Goal: Task Accomplishment & Management: Complete application form

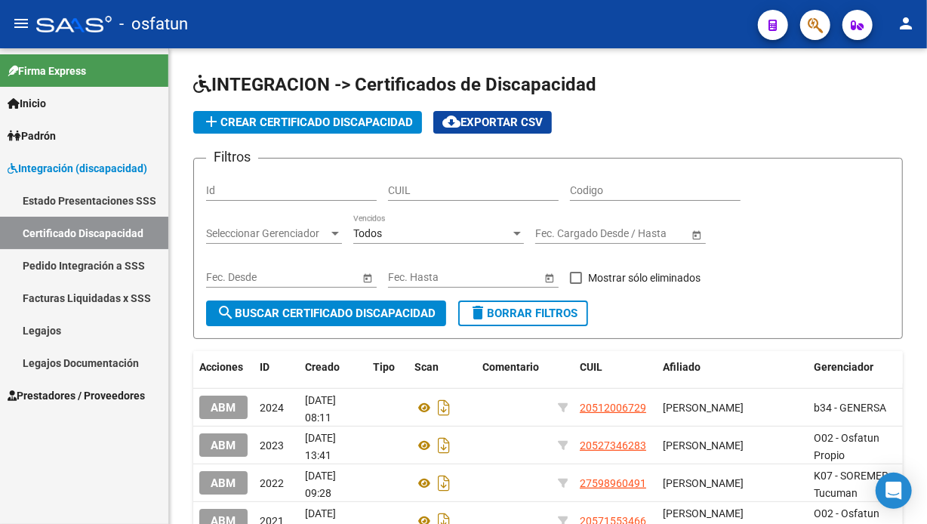
click at [66, 388] on span "Prestadores / Proveedores" at bounding box center [76, 395] width 137 height 17
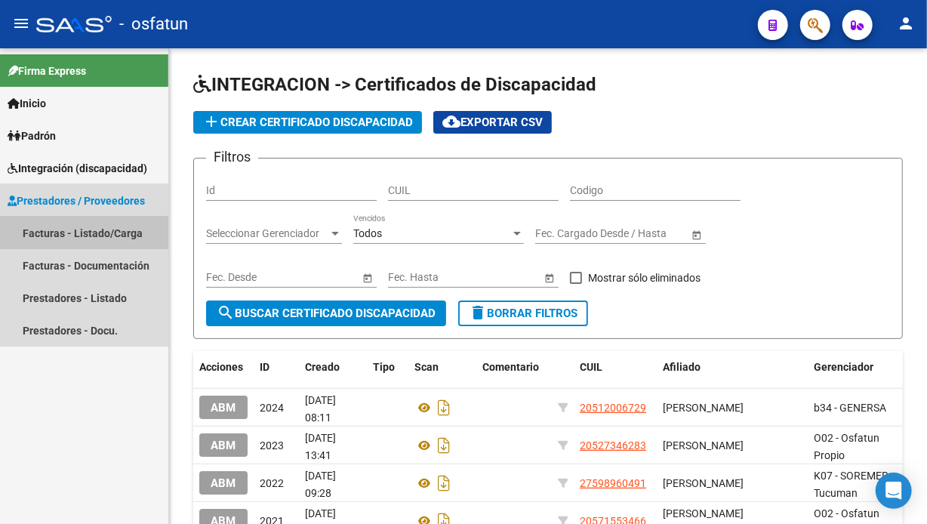
click at [75, 230] on link "Facturas - Listado/Carga" at bounding box center [84, 233] width 168 height 32
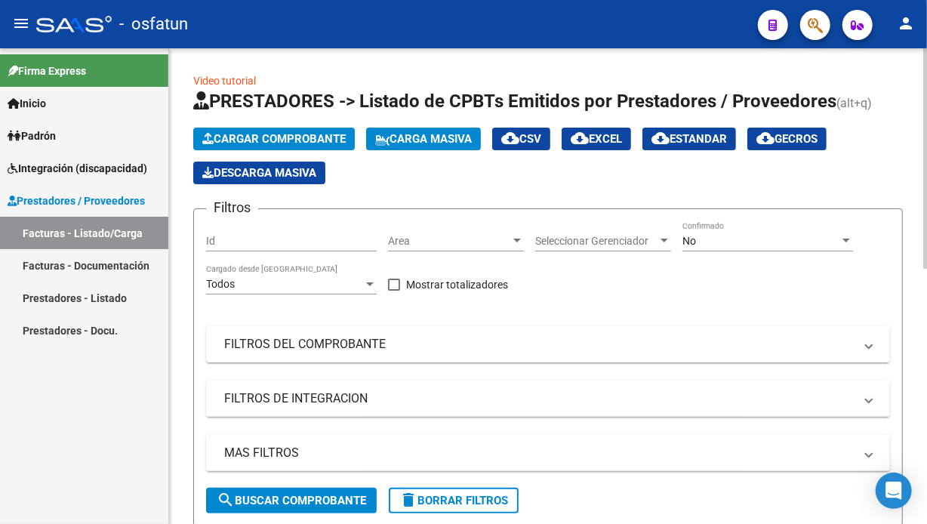
click at [240, 136] on span "Cargar Comprobante" at bounding box center [273, 139] width 143 height 14
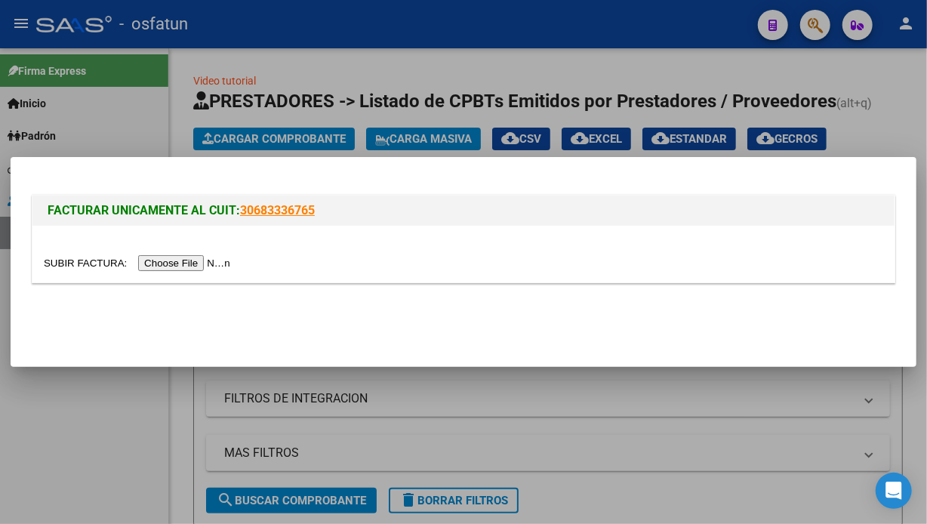
click at [231, 260] on input "file" at bounding box center [139, 263] width 191 height 16
click at [177, 265] on input "file" at bounding box center [139, 263] width 191 height 16
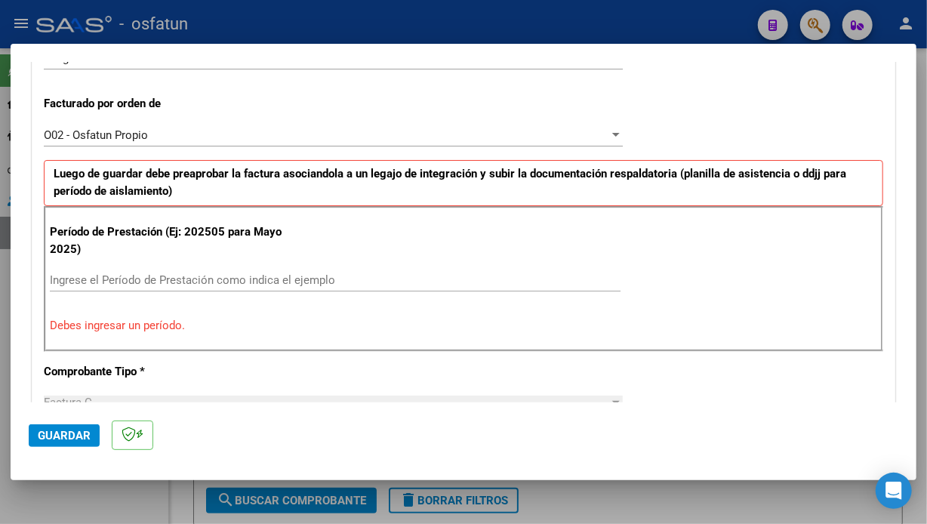
scroll to position [402, 0]
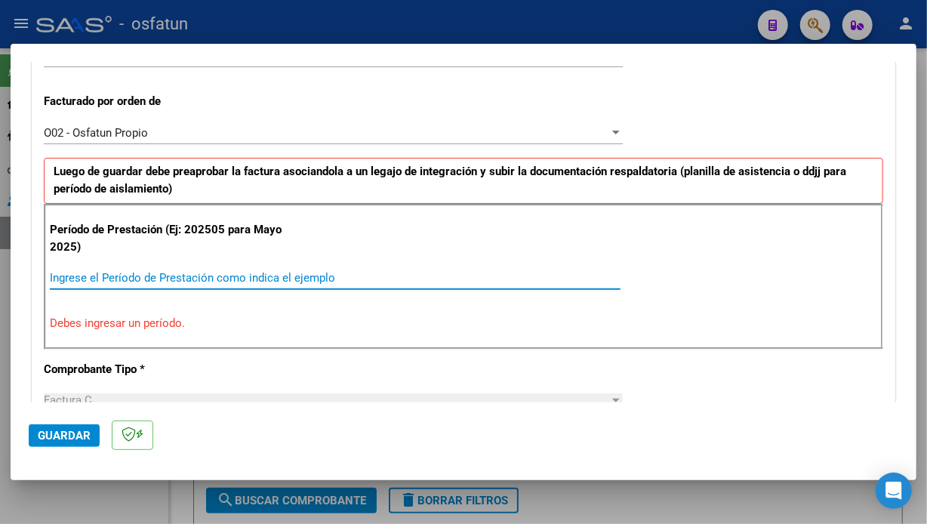
click at [191, 272] on input "Ingrese el Período de Prestación como indica el ejemplo" at bounding box center [335, 278] width 571 height 14
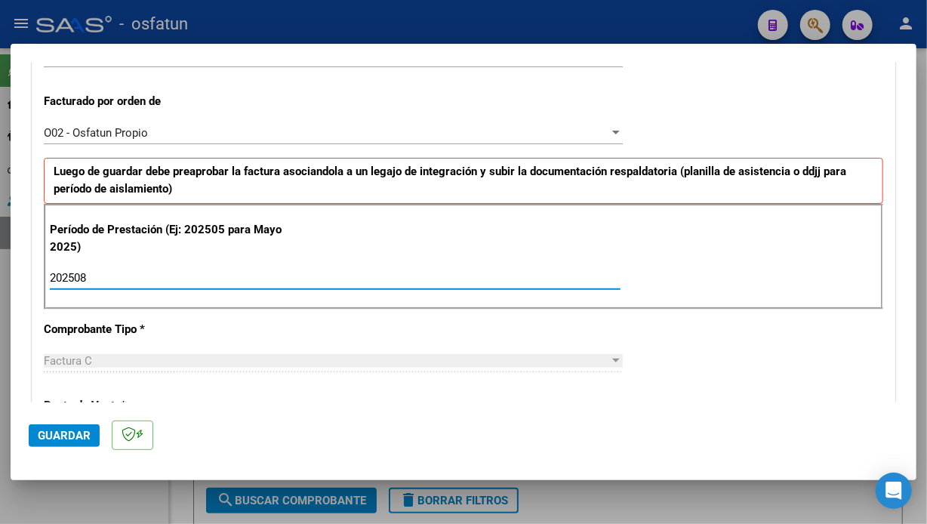
type input "202508"
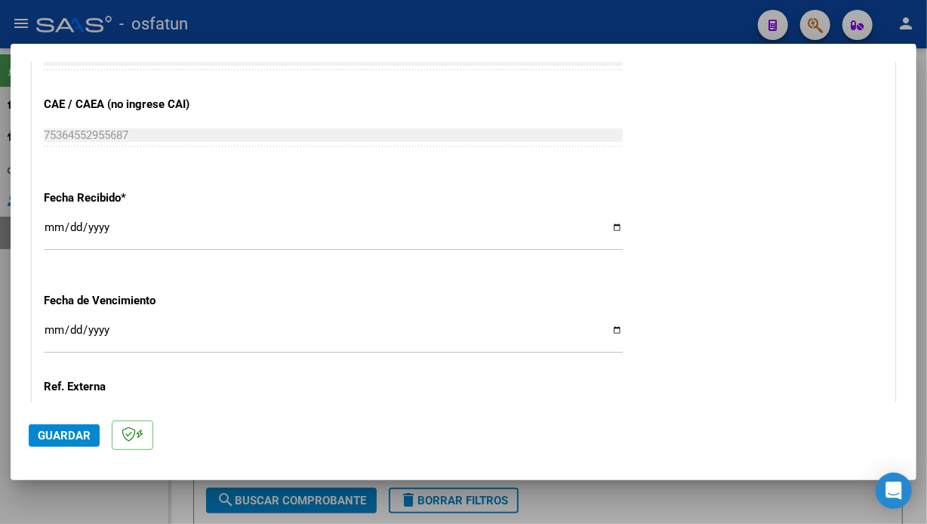
scroll to position [816, 0]
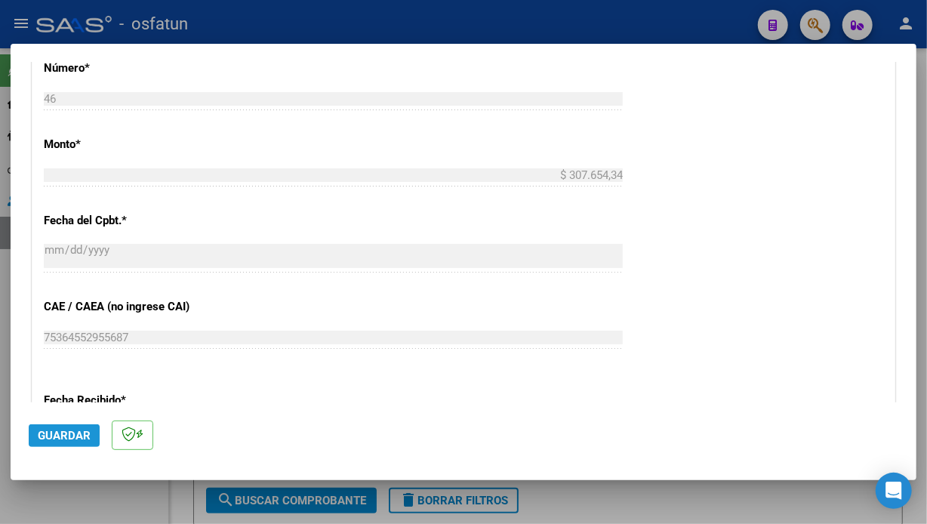
click at [48, 445] on button "Guardar" at bounding box center [64, 435] width 71 height 23
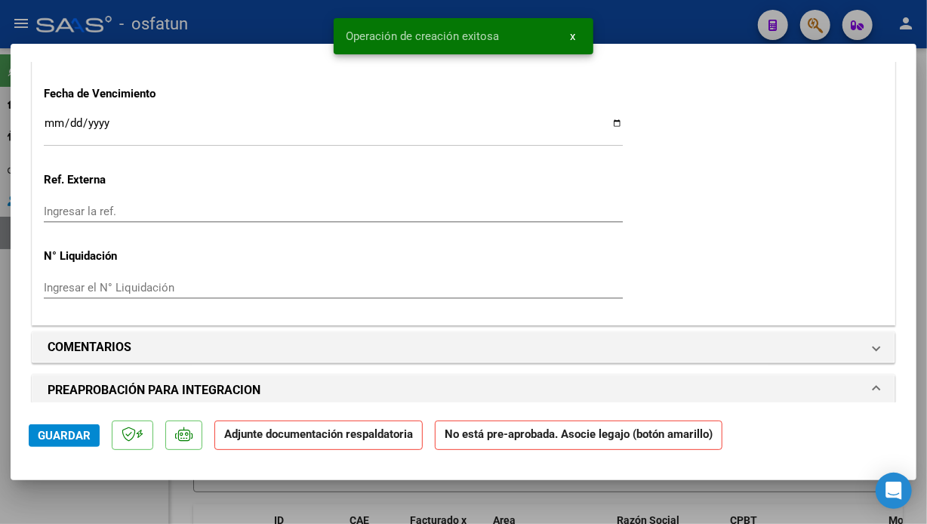
scroll to position [1283, 0]
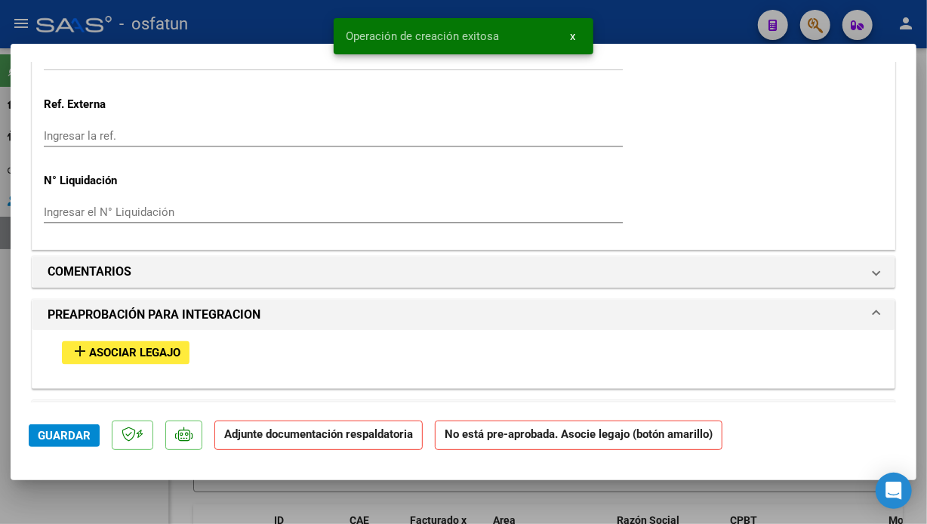
click at [153, 355] on span "Asociar Legajo" at bounding box center [134, 354] width 91 height 14
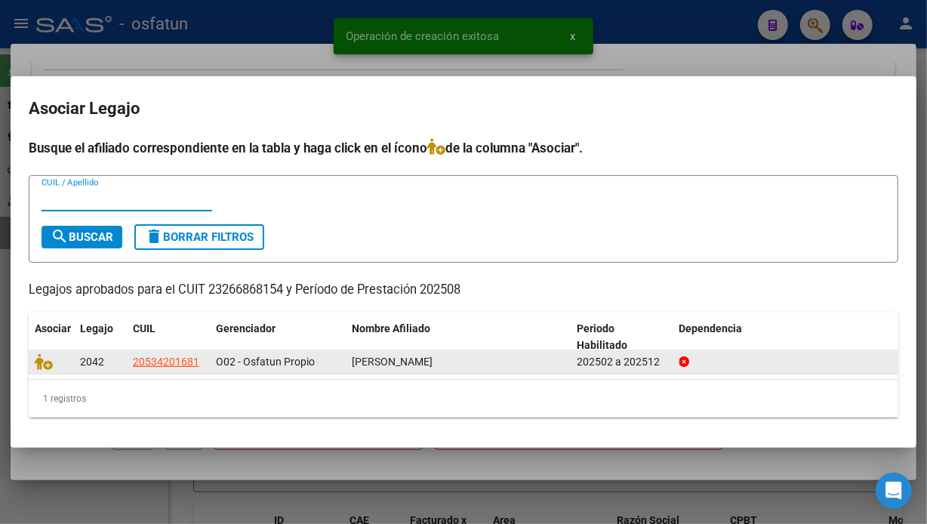
click at [64, 367] on div at bounding box center [51, 361] width 33 height 17
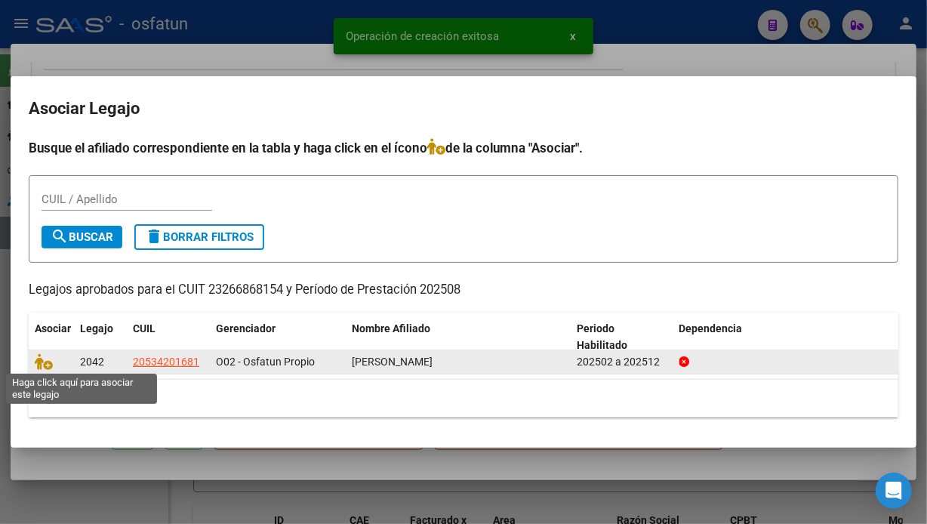
click at [52, 363] on span at bounding box center [46, 362] width 23 height 12
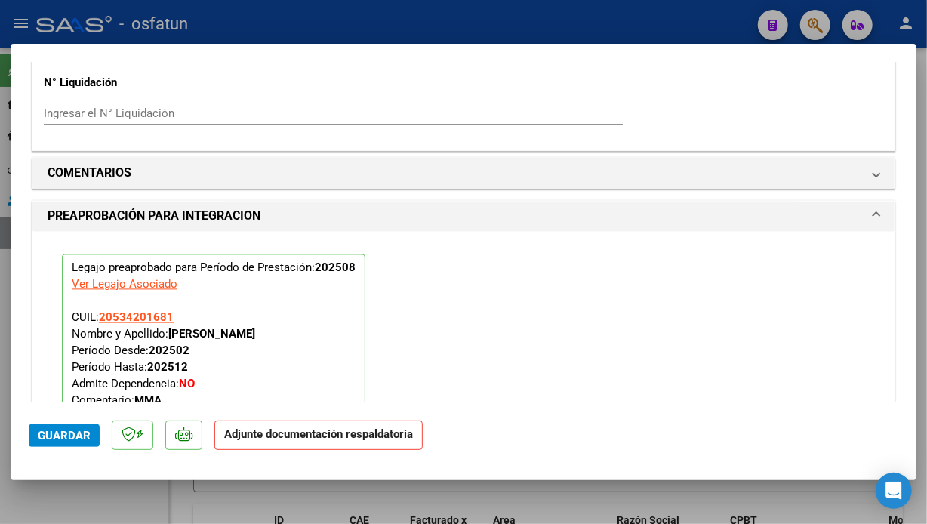
scroll to position [1624, 0]
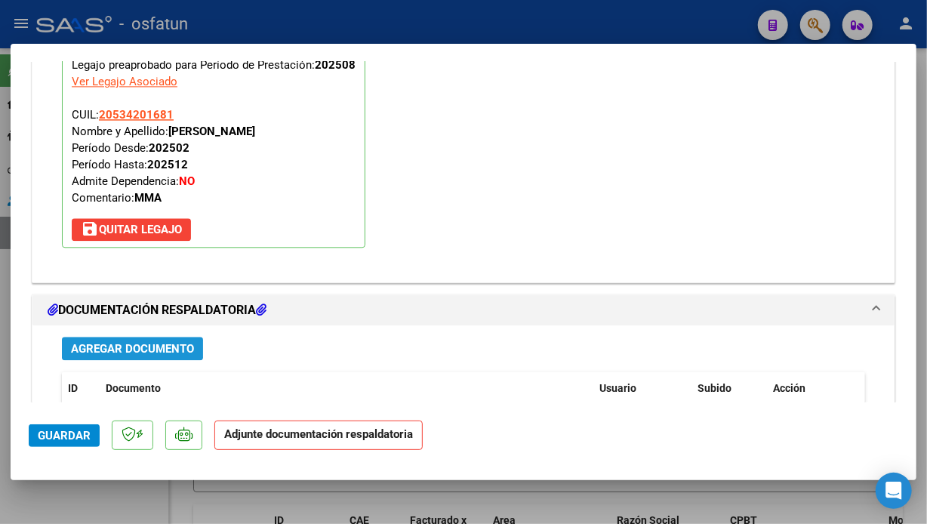
click at [122, 344] on span "Agregar Documento" at bounding box center [132, 349] width 123 height 14
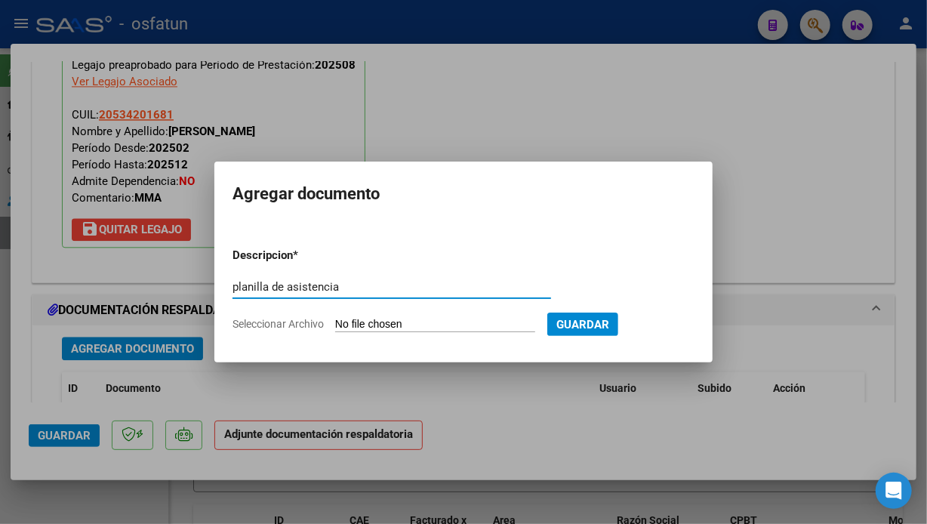
type input "planilla de asistencia"
click at [399, 322] on input "Seleccionar Archivo" at bounding box center [435, 325] width 200 height 14
type input "C:\fakepath\TOLAY asis.pdf"
click at [145, 3] on div at bounding box center [463, 262] width 927 height 524
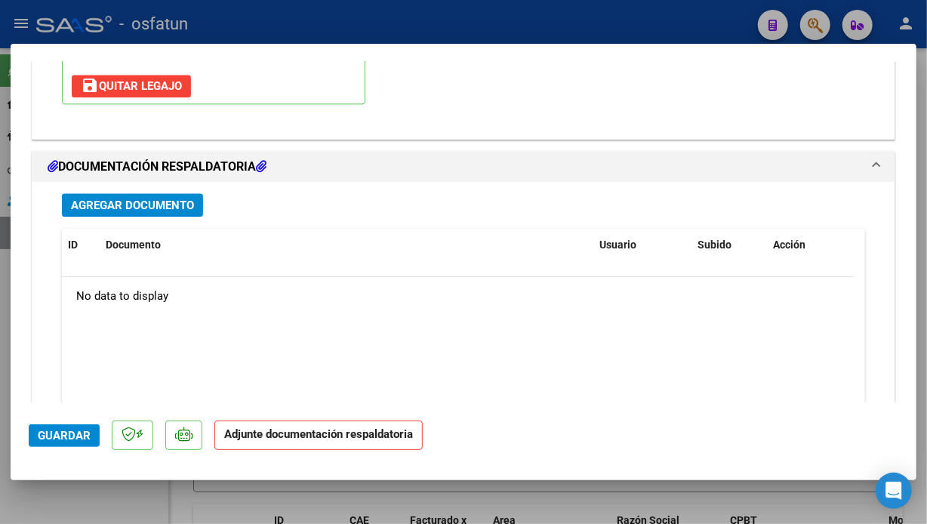
scroll to position [1712, 0]
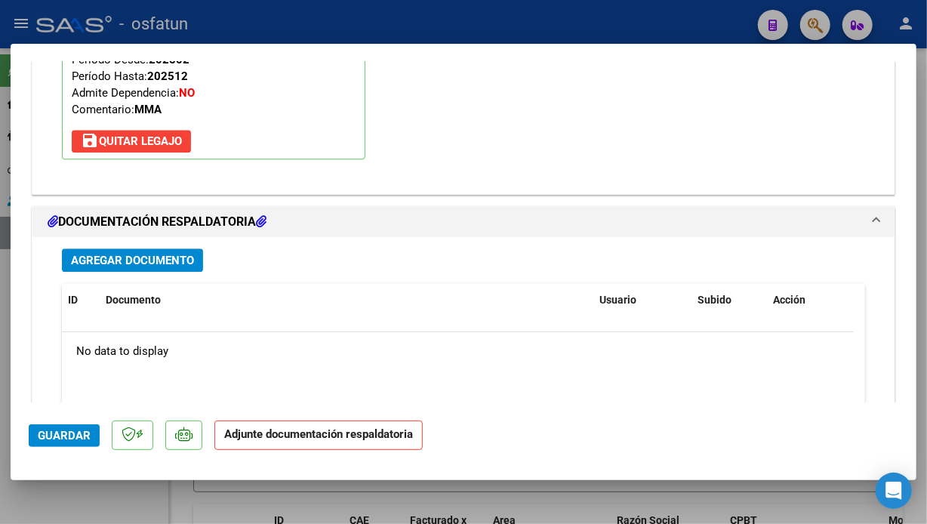
click at [140, 257] on span "Agregar Documento" at bounding box center [132, 261] width 123 height 14
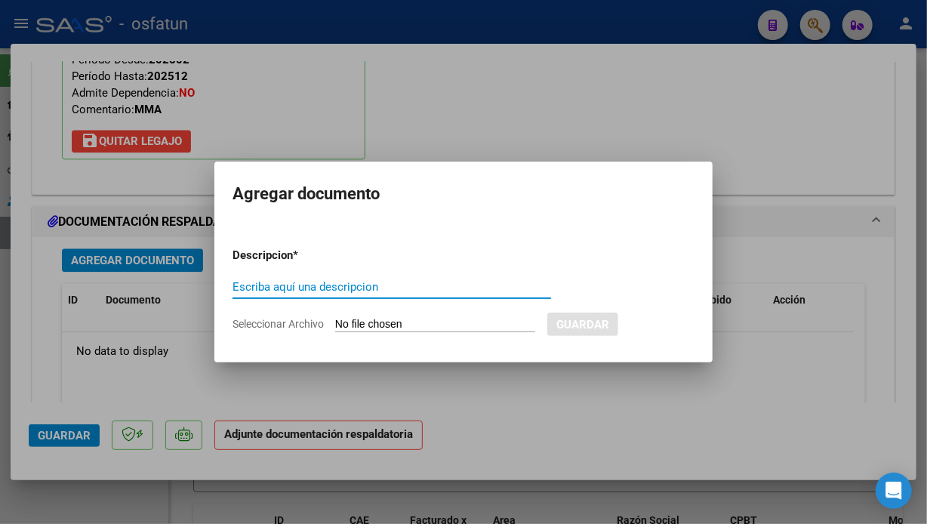
click at [336, 285] on input "Escriba aquí una descripcion" at bounding box center [392, 287] width 319 height 14
type input "planilla de asistencia"
click at [358, 316] on form "Descripcion * planilla de asistencia Escriba aquí una descripcion Seleccionar A…" at bounding box center [464, 290] width 462 height 108
click at [364, 323] on input "Seleccionar Archivo" at bounding box center [435, 325] width 200 height 14
type input "C:\fakepath\TOLAY asis.pdf"
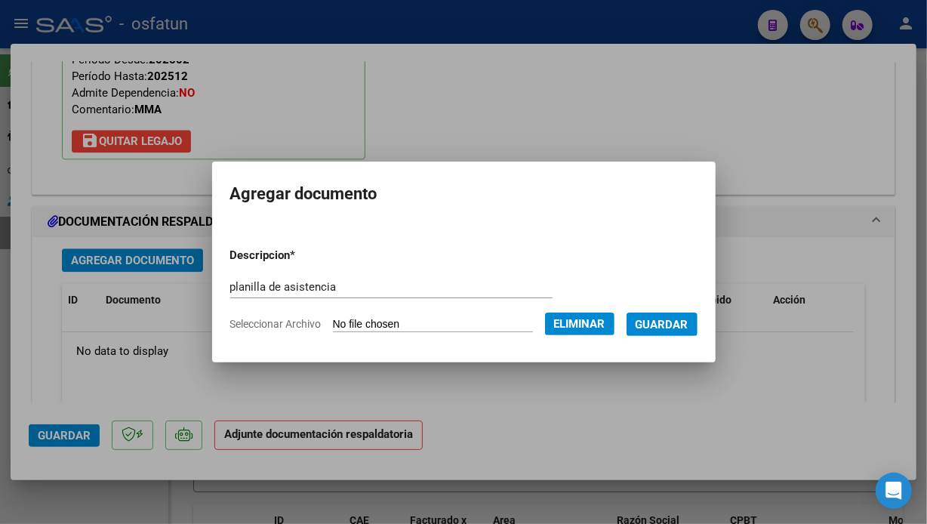
click at [676, 329] on span "Guardar" at bounding box center [662, 325] width 53 height 14
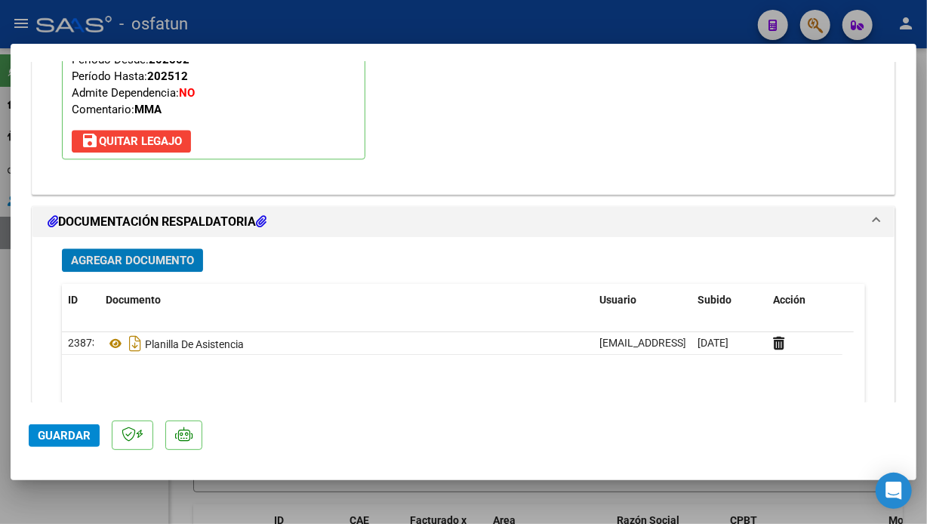
click at [47, 437] on span "Guardar" at bounding box center [64, 436] width 53 height 14
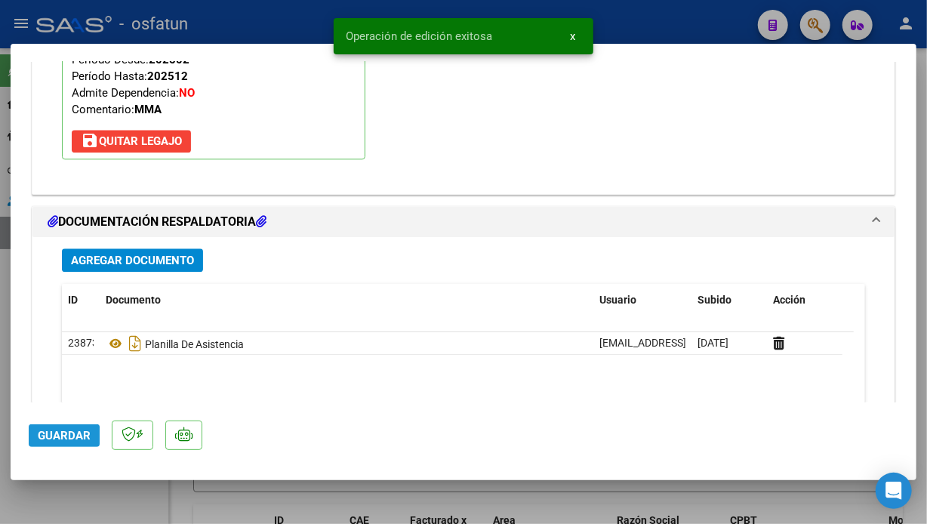
click at [47, 437] on span "Guardar" at bounding box center [64, 436] width 53 height 14
click at [634, 20] on div at bounding box center [463, 262] width 927 height 524
type input "$ 0,00"
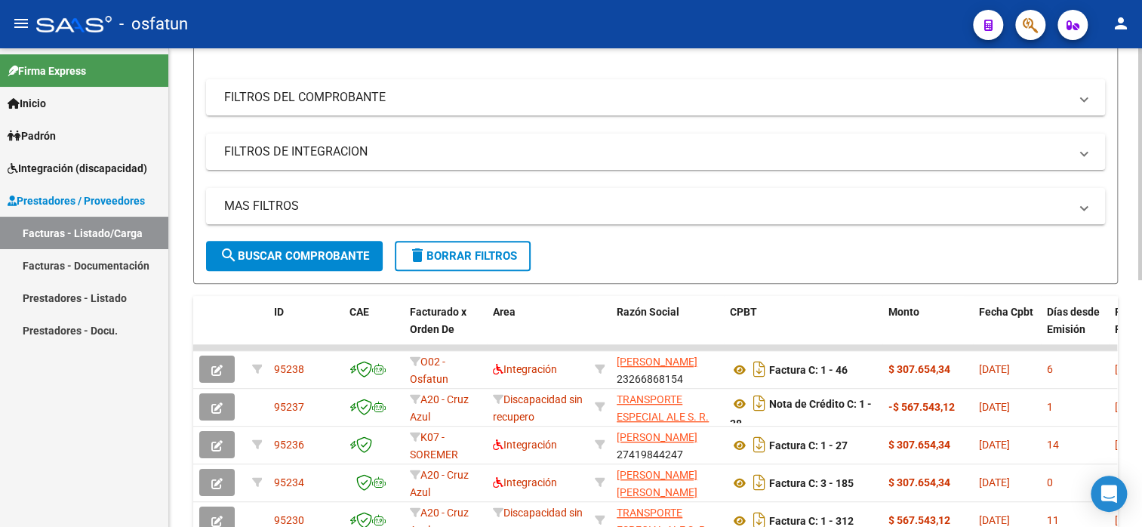
scroll to position [226, 0]
